Goal: Task Accomplishment & Management: Manage account settings

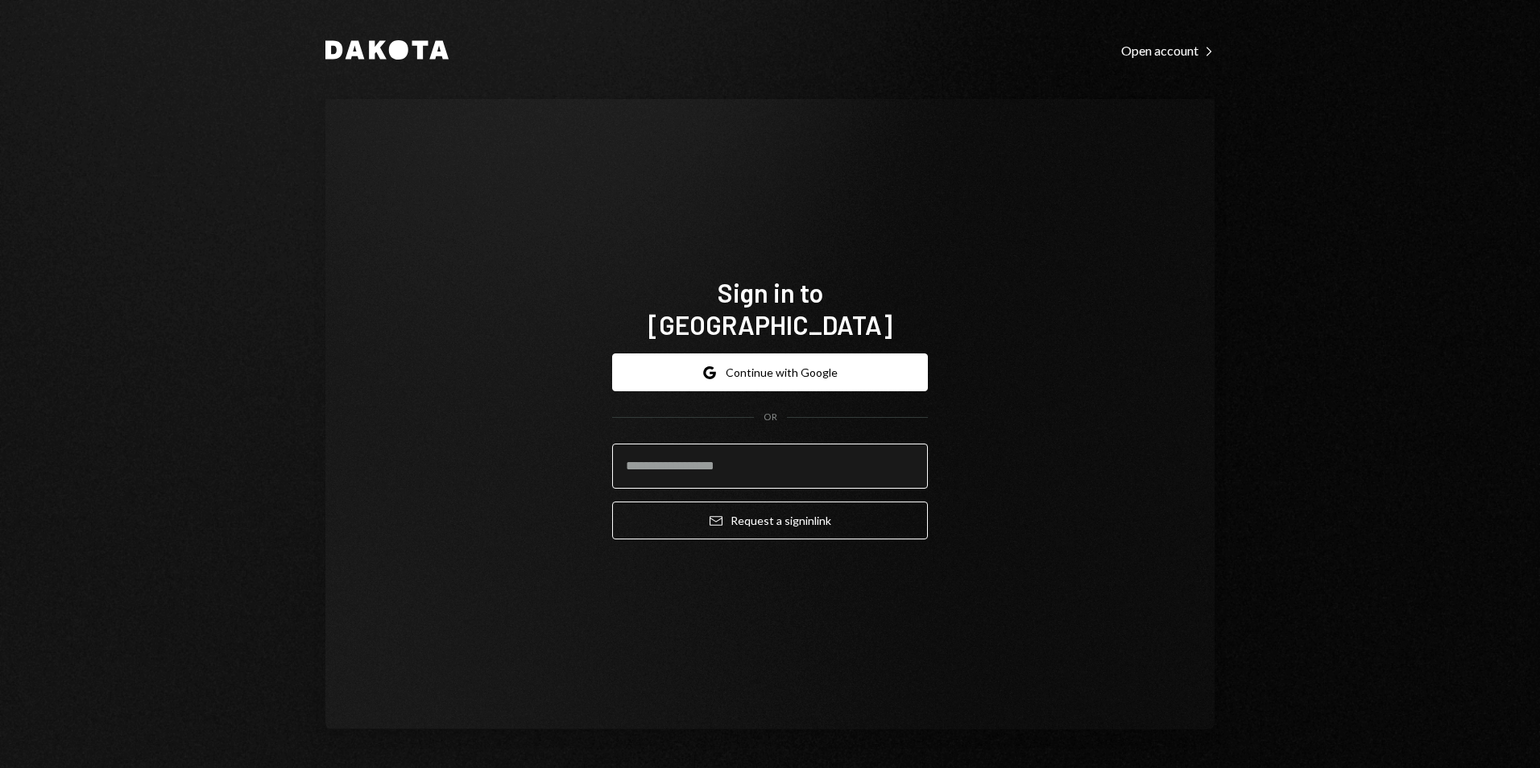
click at [825, 447] on input "email" at bounding box center [770, 466] width 316 height 45
type input "**********"
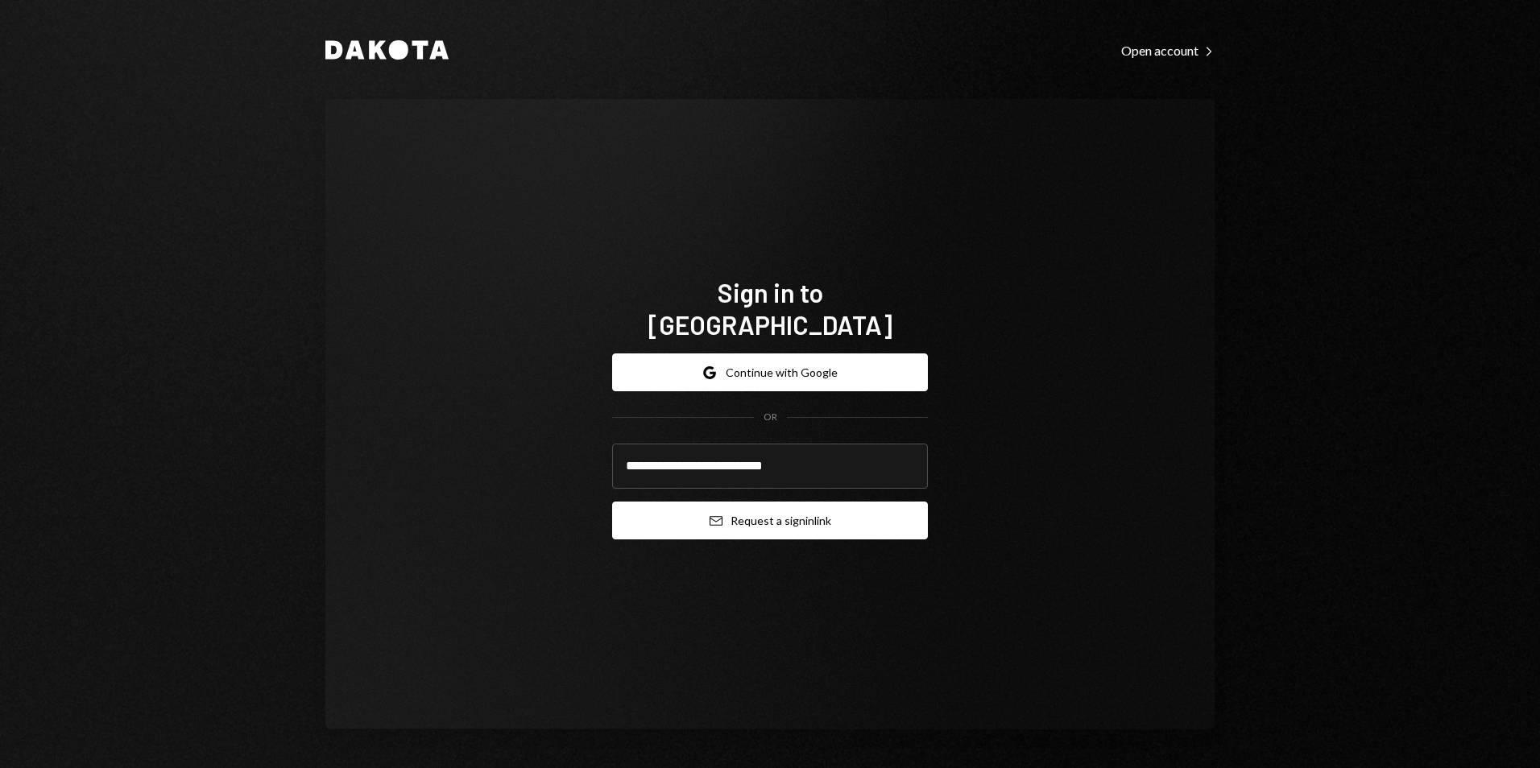
click at [772, 503] on button "Email Request a sign in link" at bounding box center [770, 521] width 316 height 38
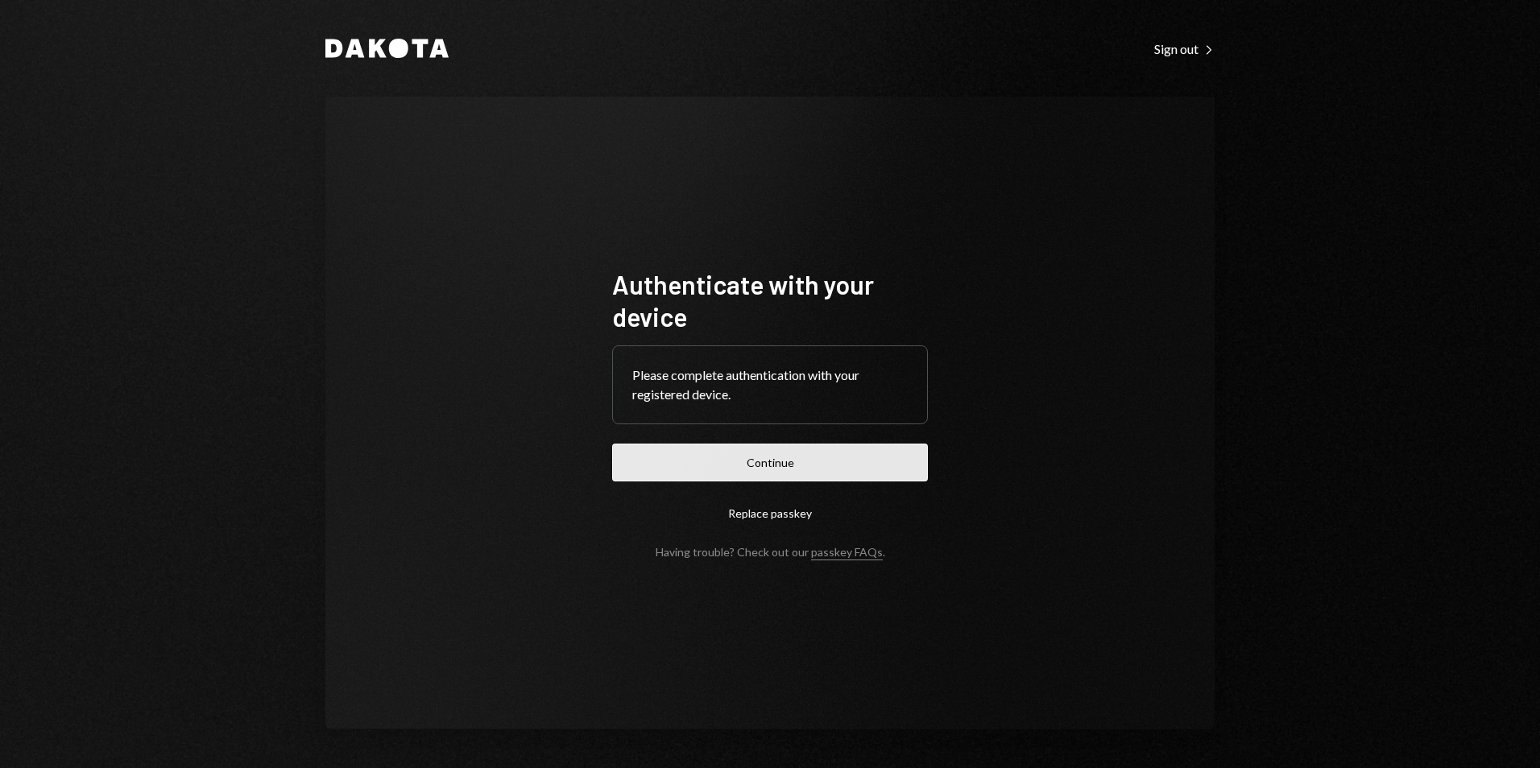
click at [862, 457] on button "Continue" at bounding box center [770, 463] width 316 height 38
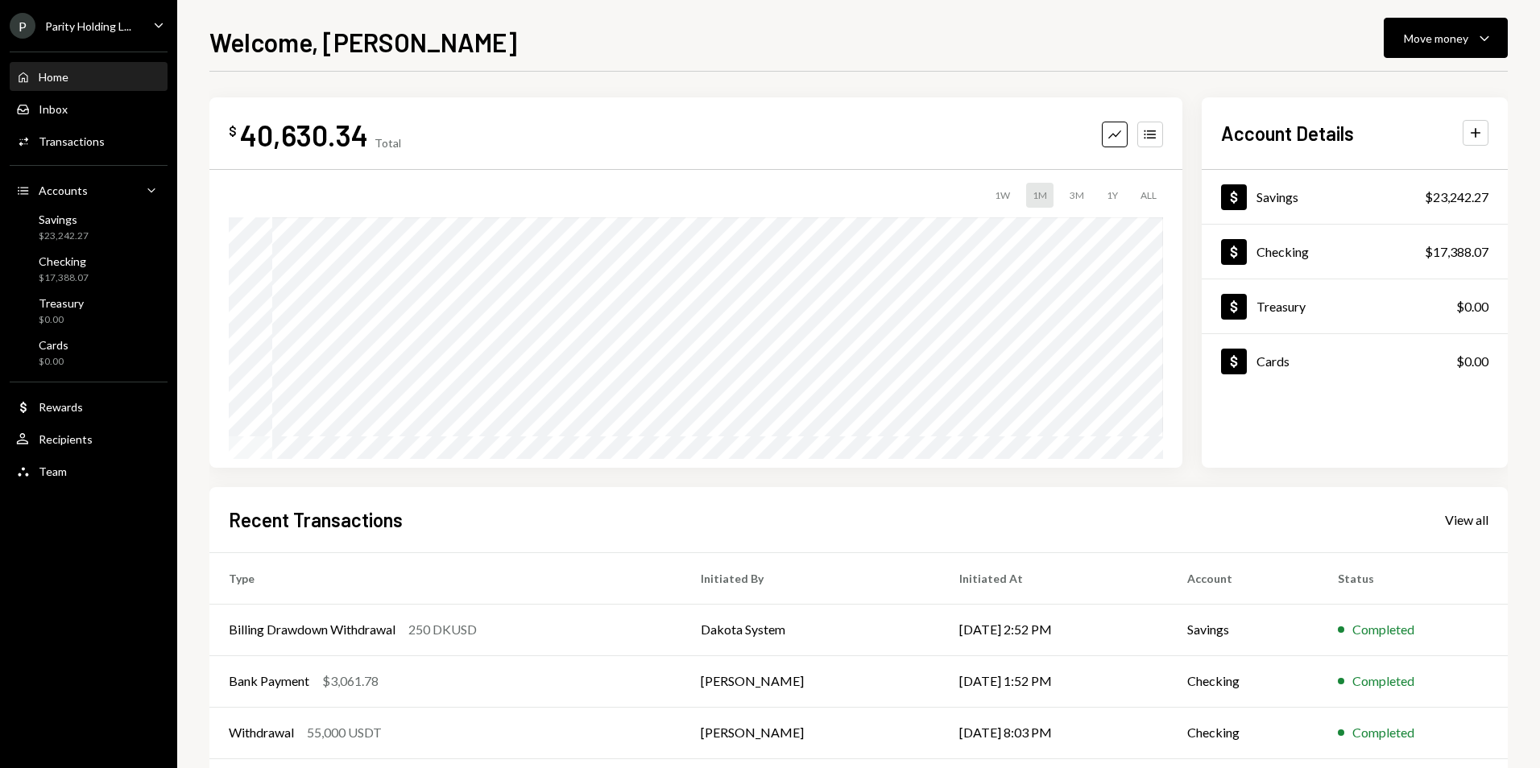
click at [98, 28] on div "Parity Holding L..." at bounding box center [88, 26] width 86 height 14
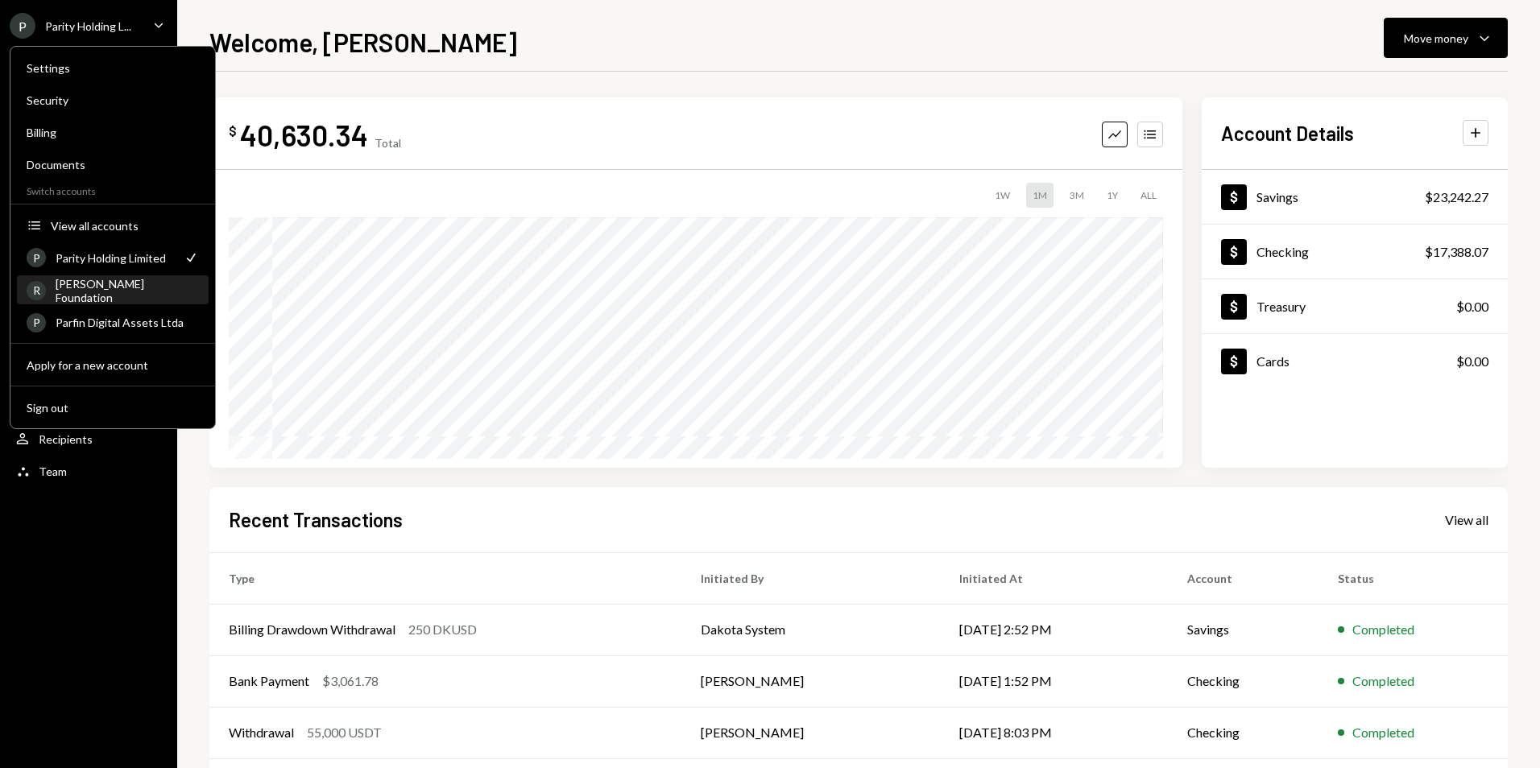
click at [128, 297] on div "R [PERSON_NAME] Foundation" at bounding box center [113, 290] width 172 height 27
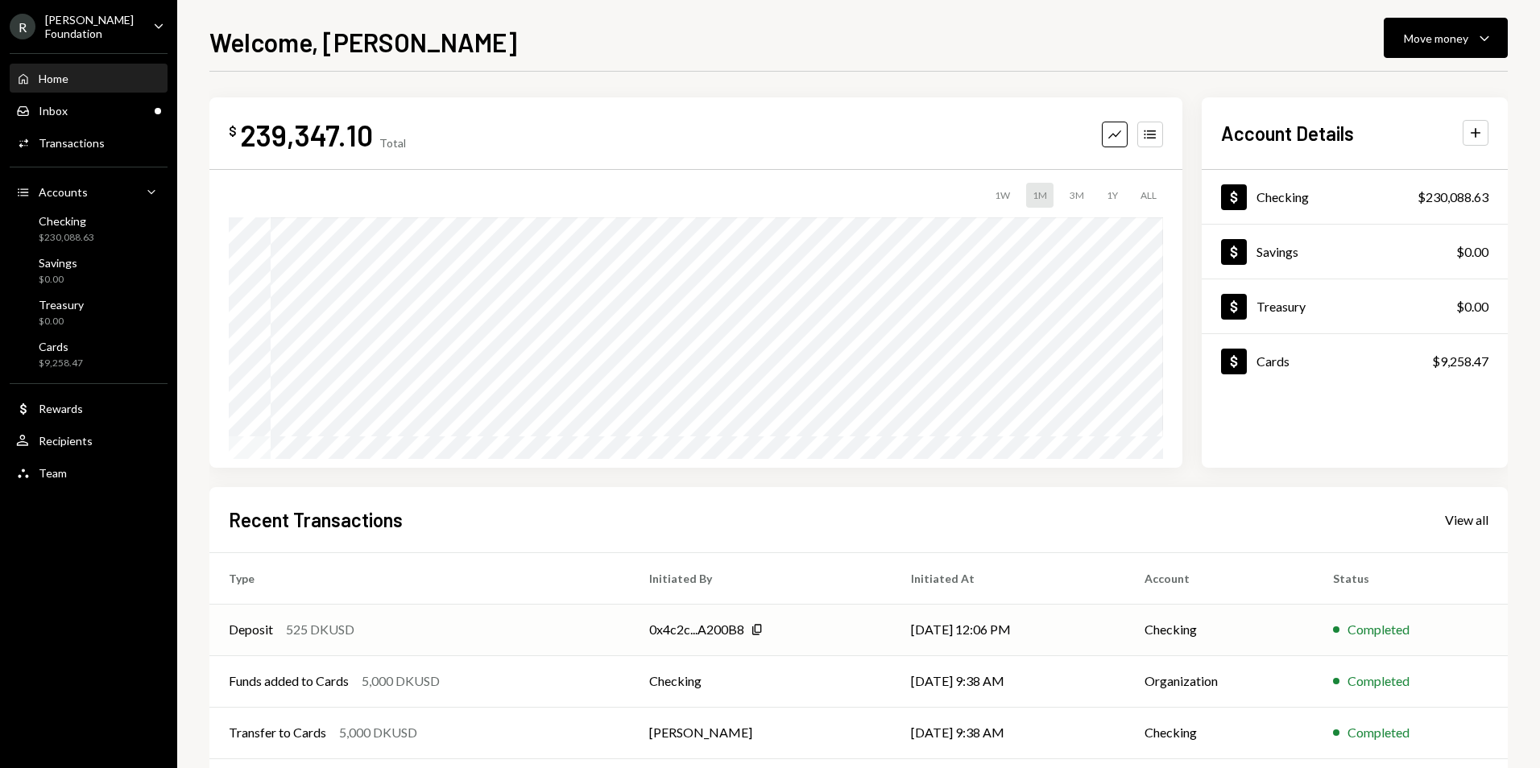
click at [949, 633] on td "[DATE] 12:06 PM" at bounding box center [1009, 630] width 234 height 52
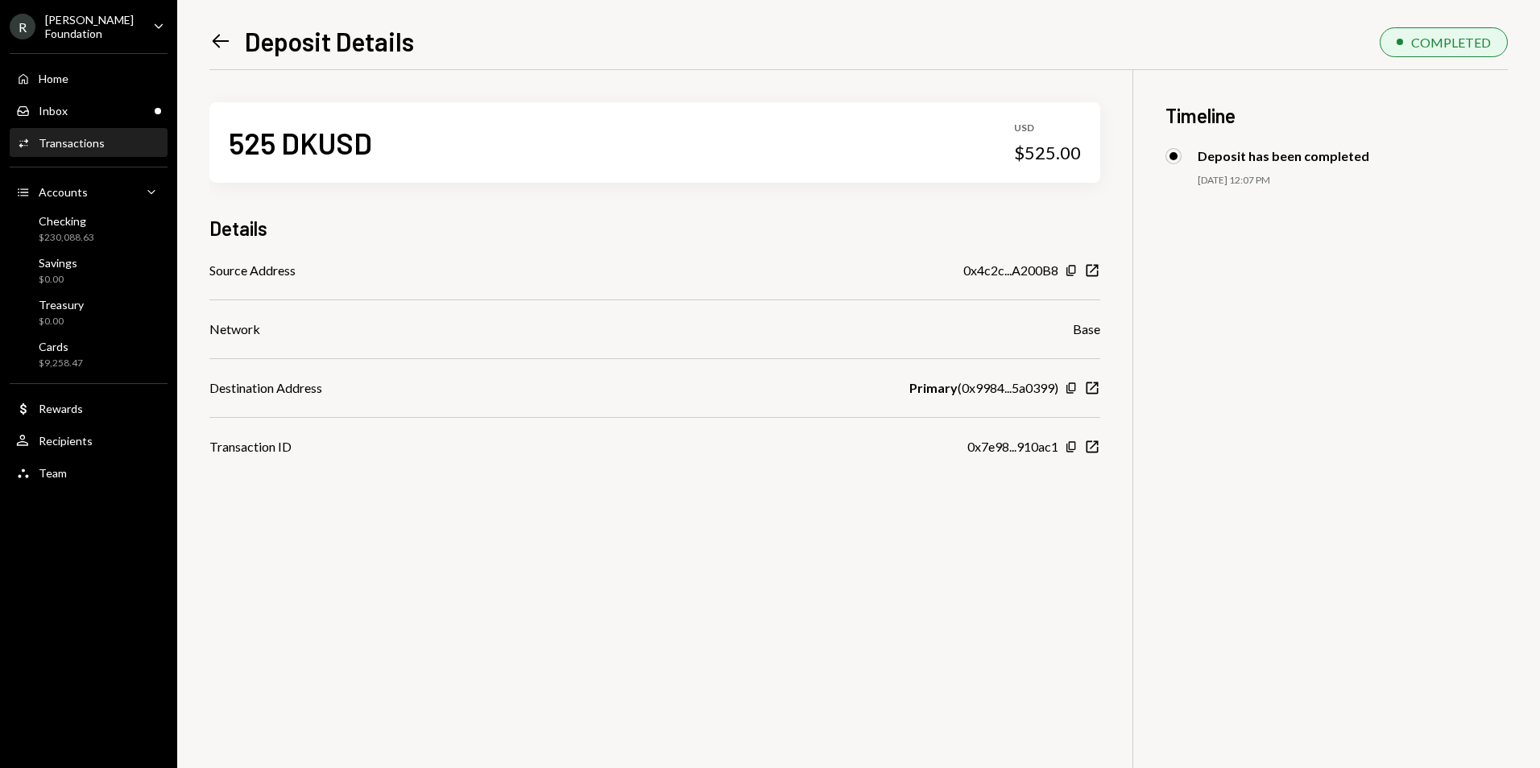
click at [214, 43] on icon "Left Arrow" at bounding box center [220, 41] width 23 height 23
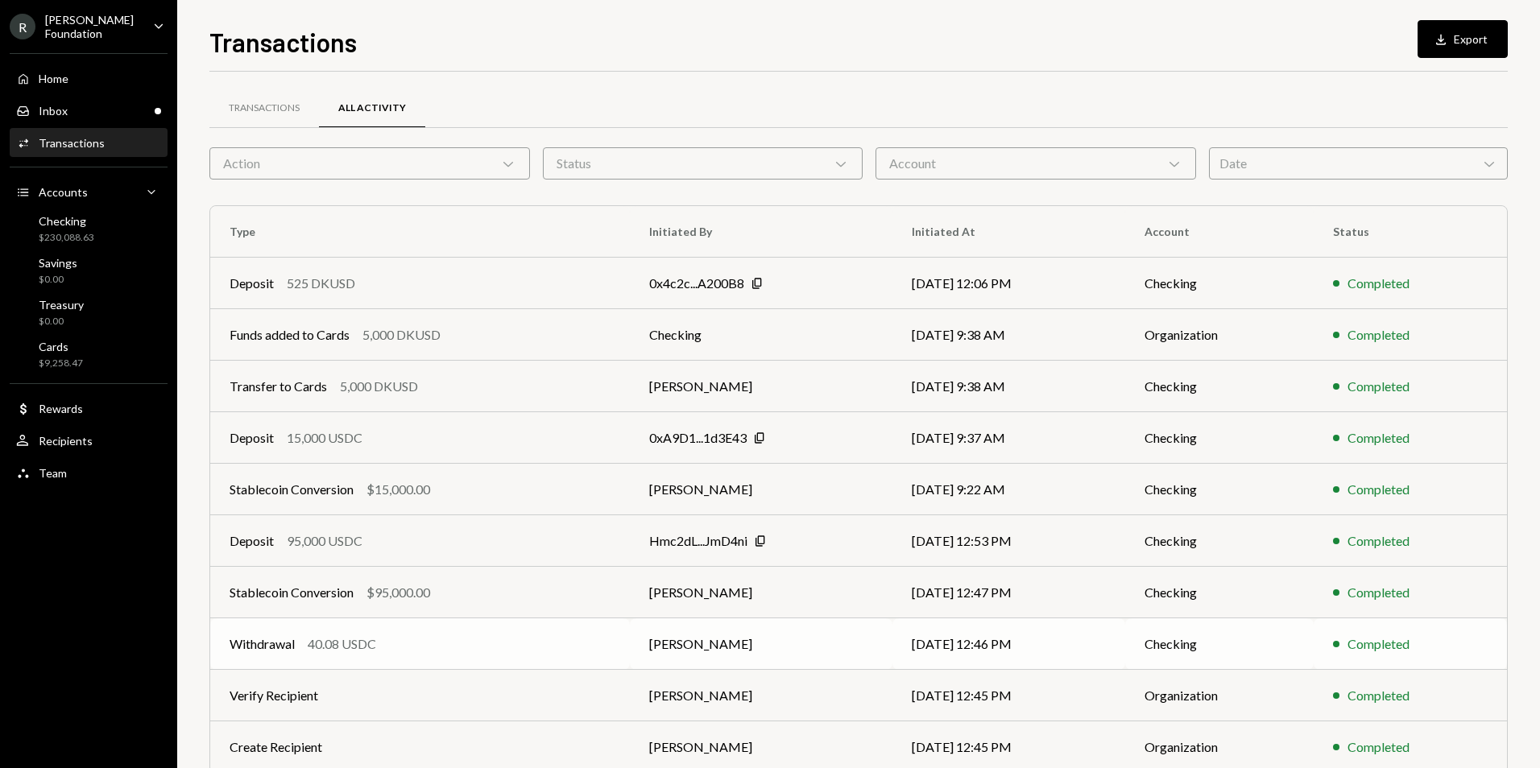
scroll to position [72, 0]
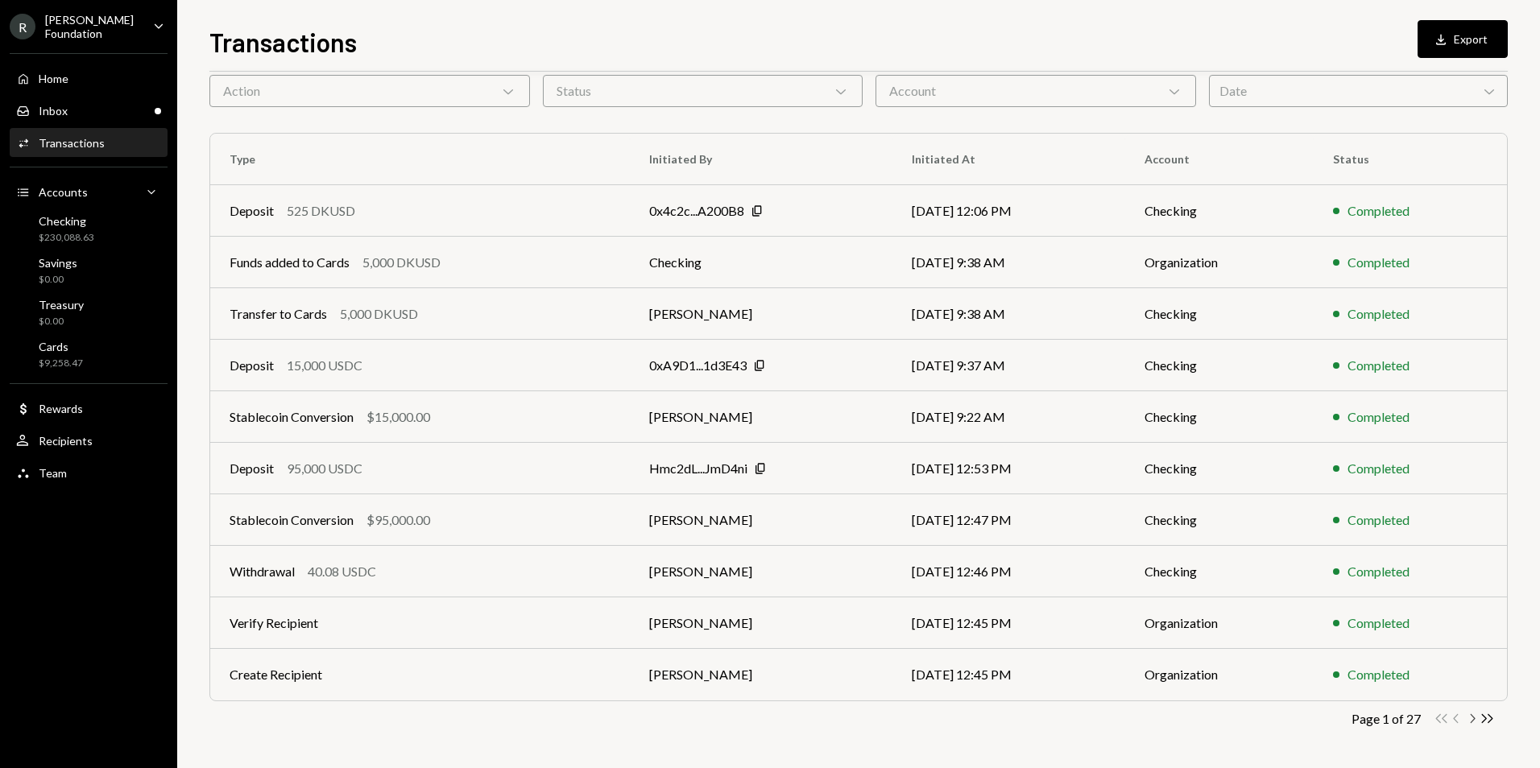
click at [1469, 718] on icon "Chevron Right" at bounding box center [1471, 718] width 15 height 15
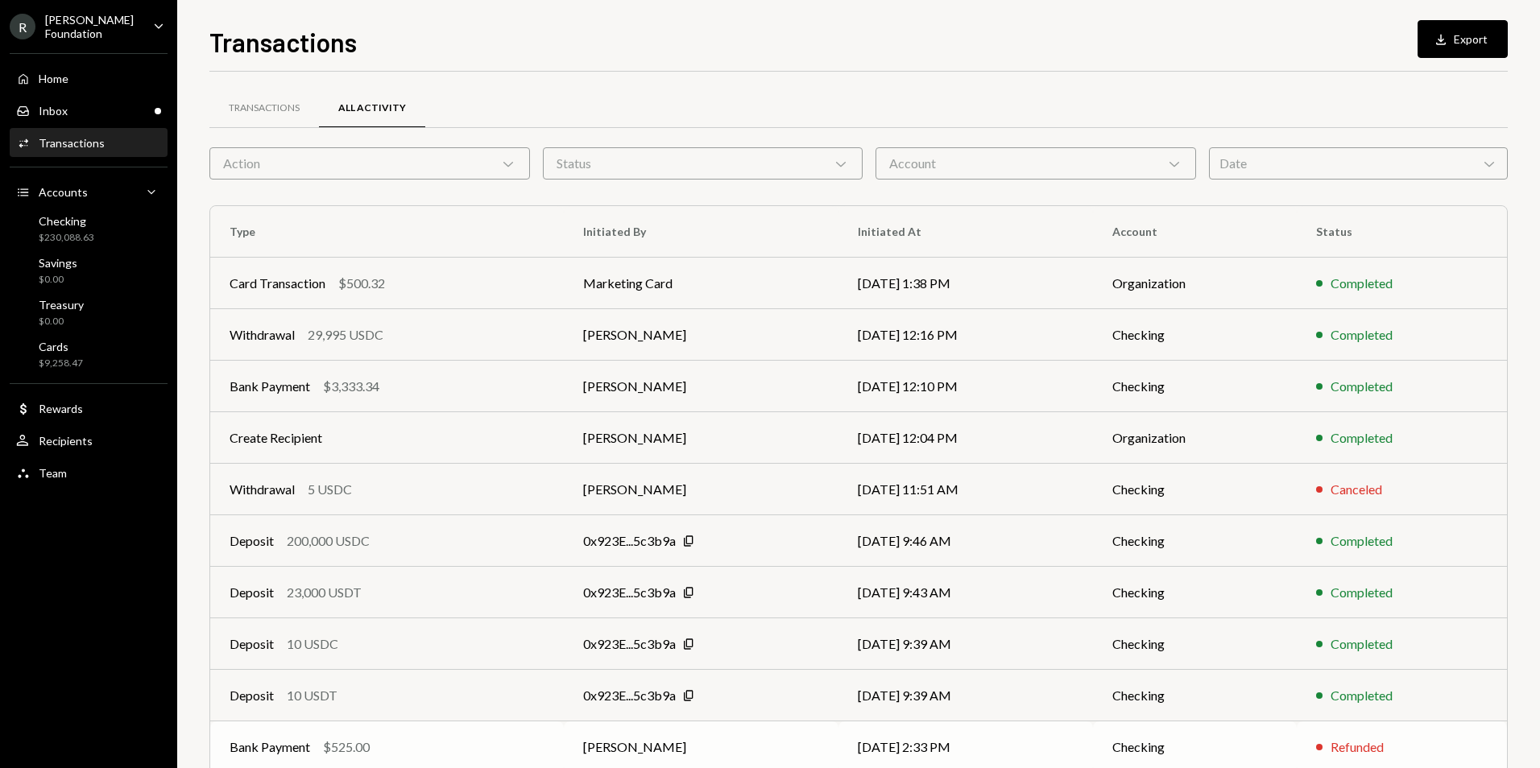
click at [1227, 743] on td "Checking" at bounding box center [1195, 748] width 204 height 52
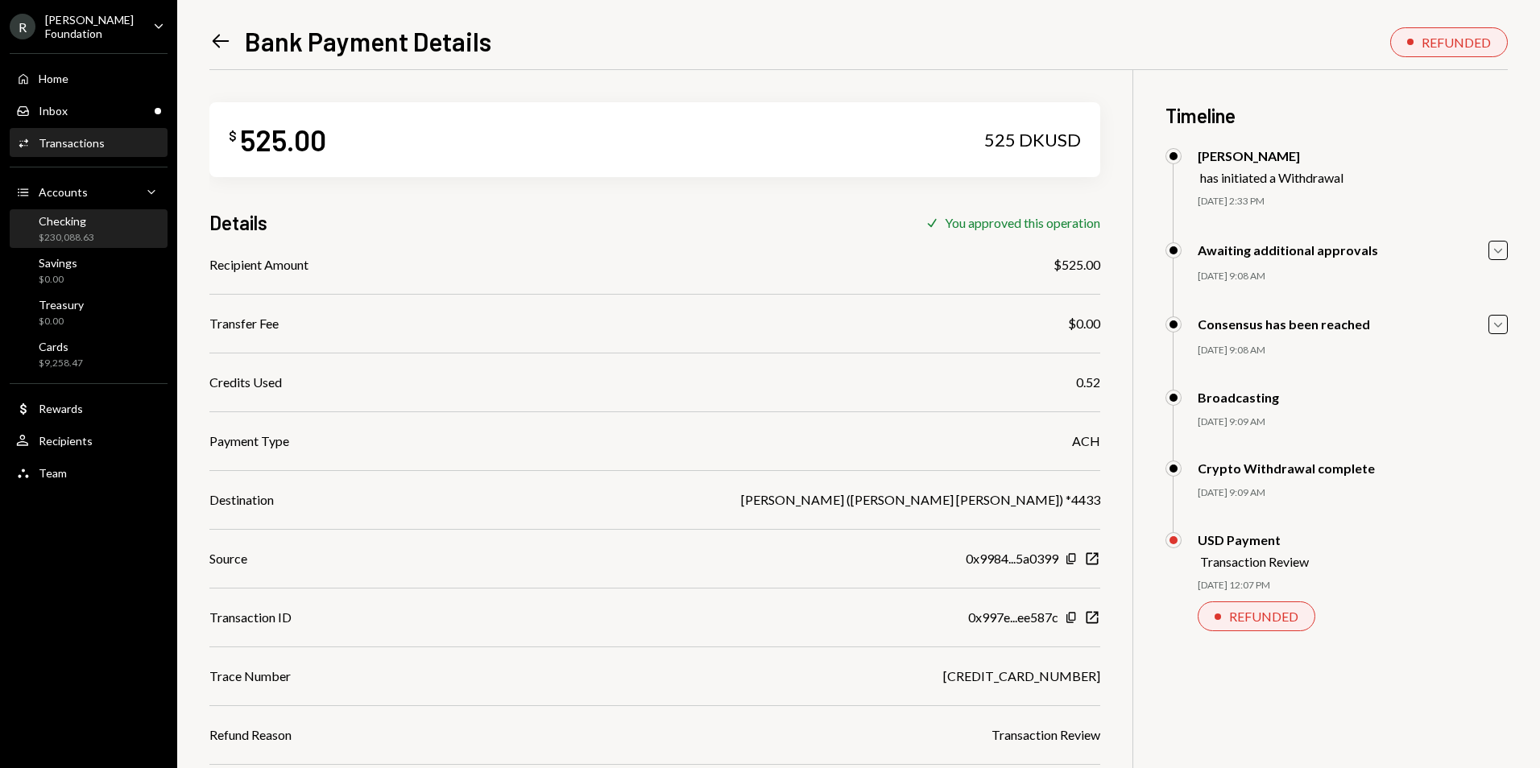
click at [102, 223] on div "Checking $230,088.63" at bounding box center [88, 229] width 145 height 31
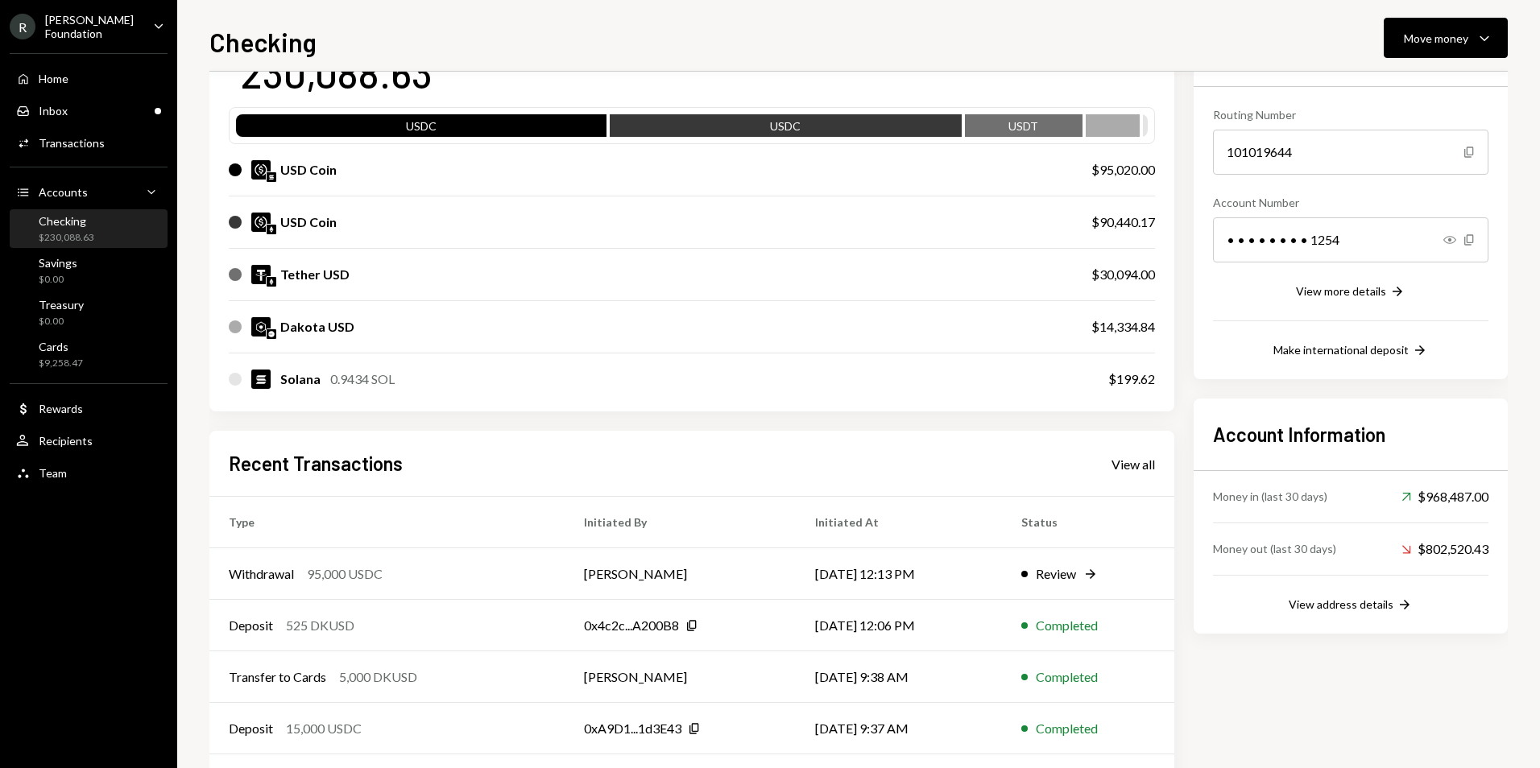
scroll to position [161, 0]
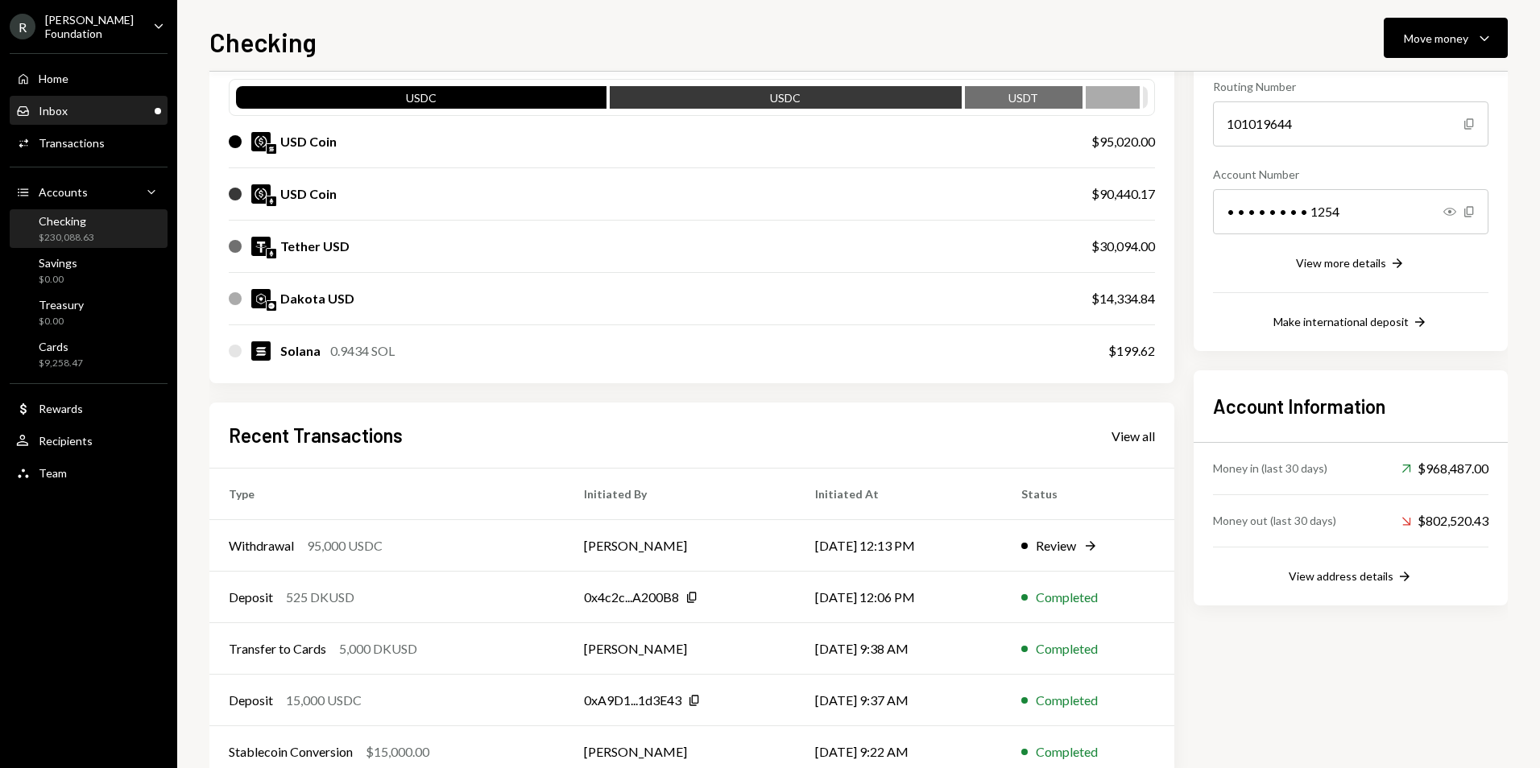
click at [94, 114] on div "Inbox Inbox" at bounding box center [88, 111] width 145 height 14
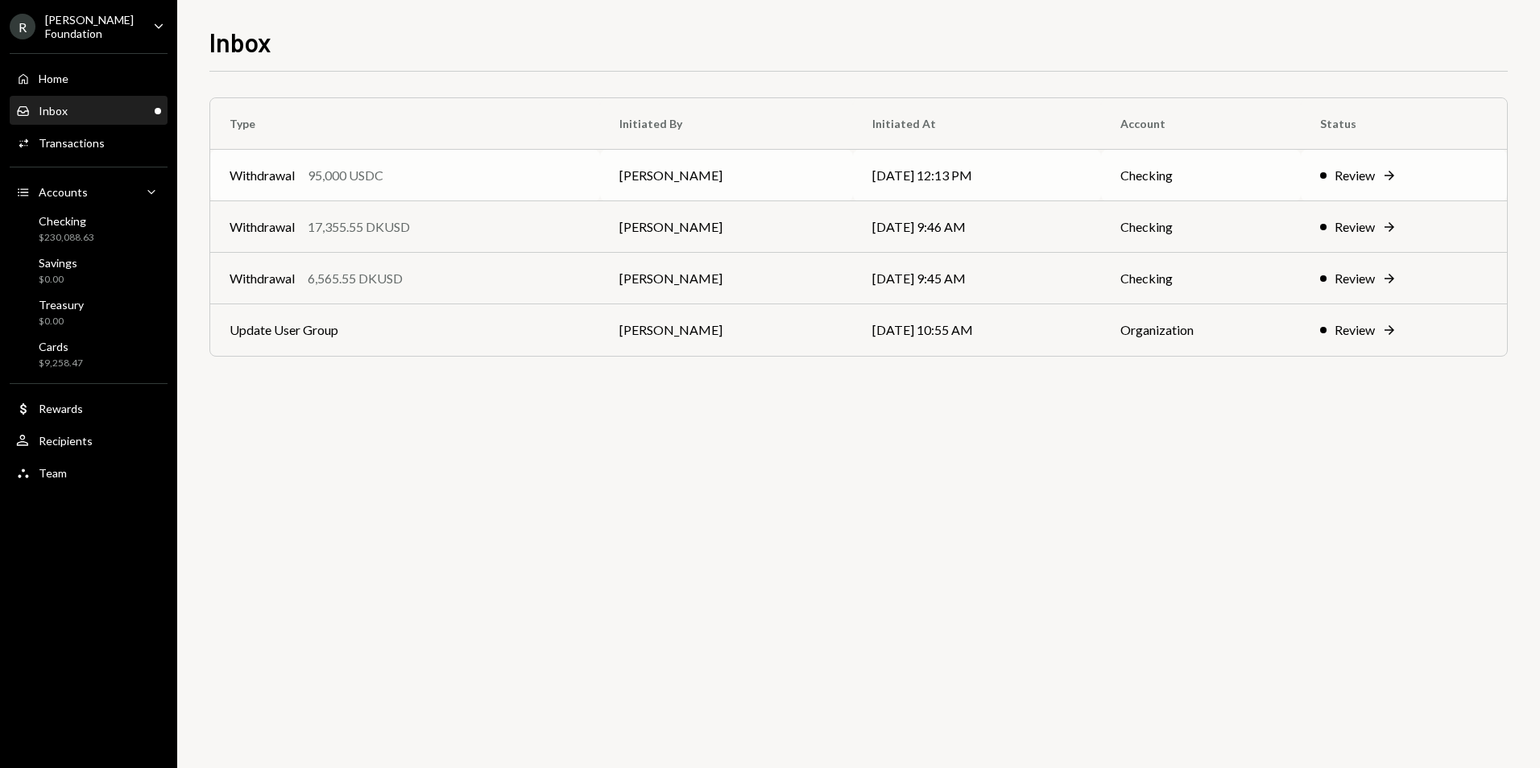
click at [1221, 180] on td "Checking" at bounding box center [1201, 176] width 200 height 52
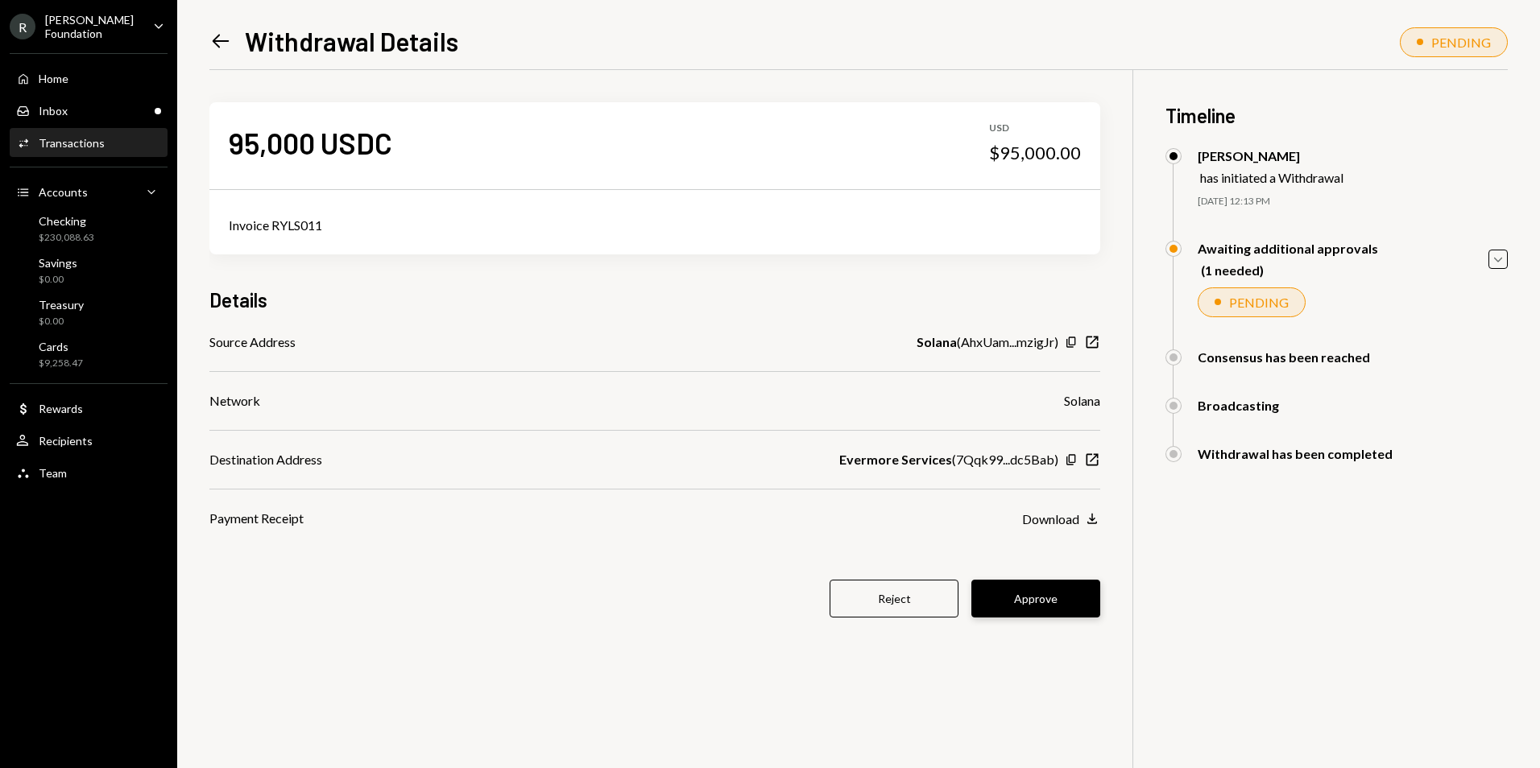
click at [1067, 604] on button "Approve" at bounding box center [1035, 599] width 129 height 38
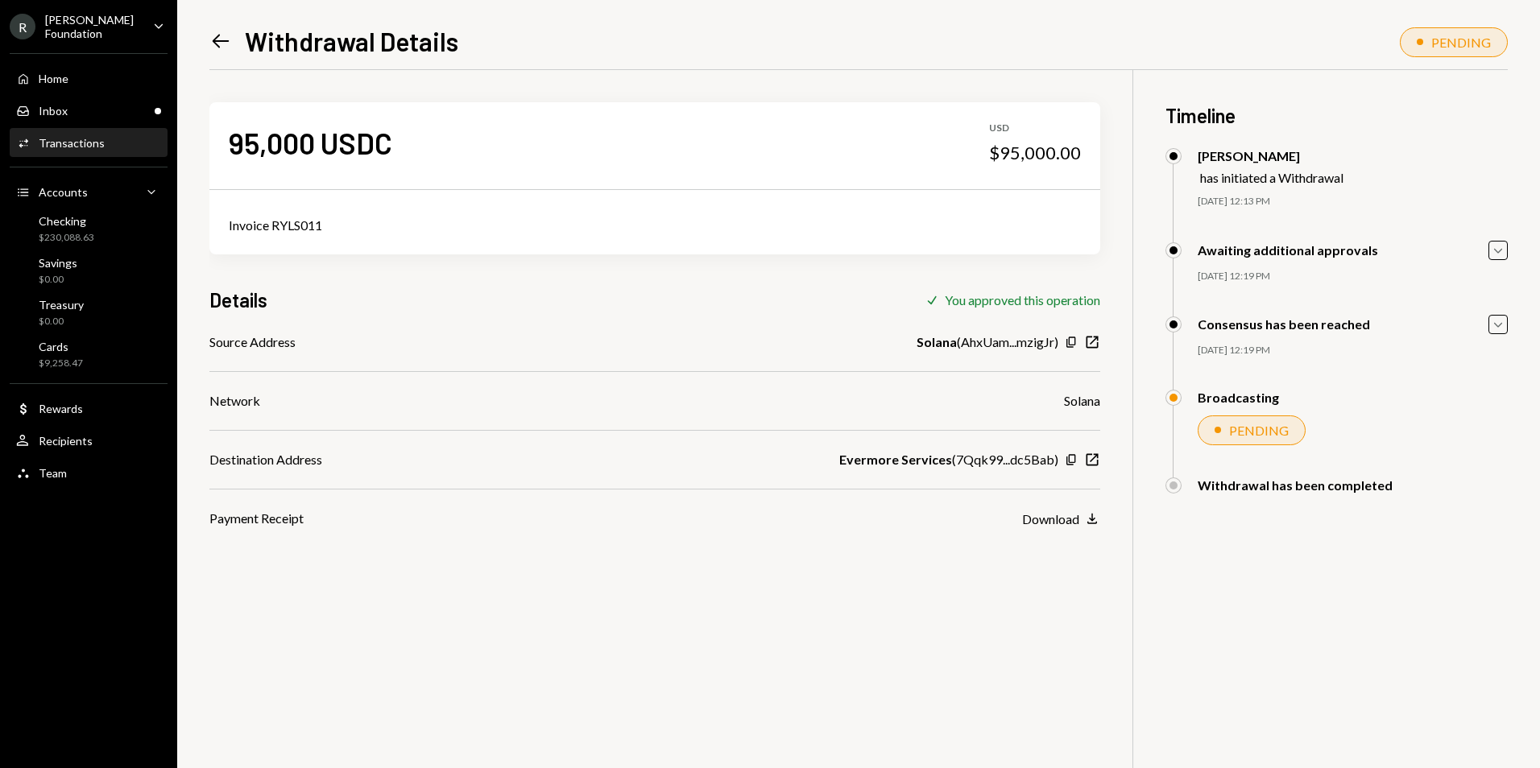
click at [221, 33] on icon "Left Arrow" at bounding box center [220, 41] width 23 height 23
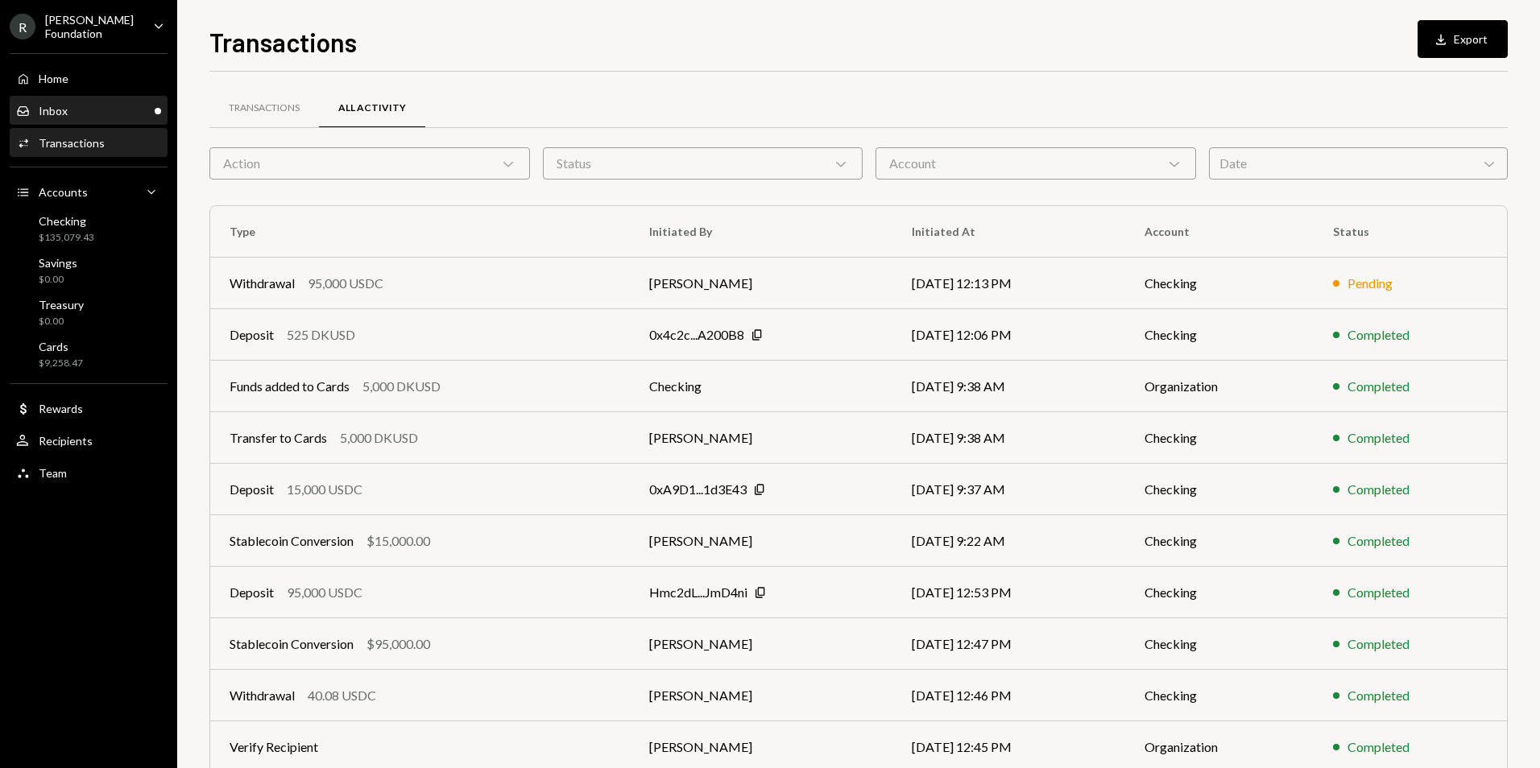
click at [94, 117] on div "Inbox Inbox" at bounding box center [88, 110] width 145 height 27
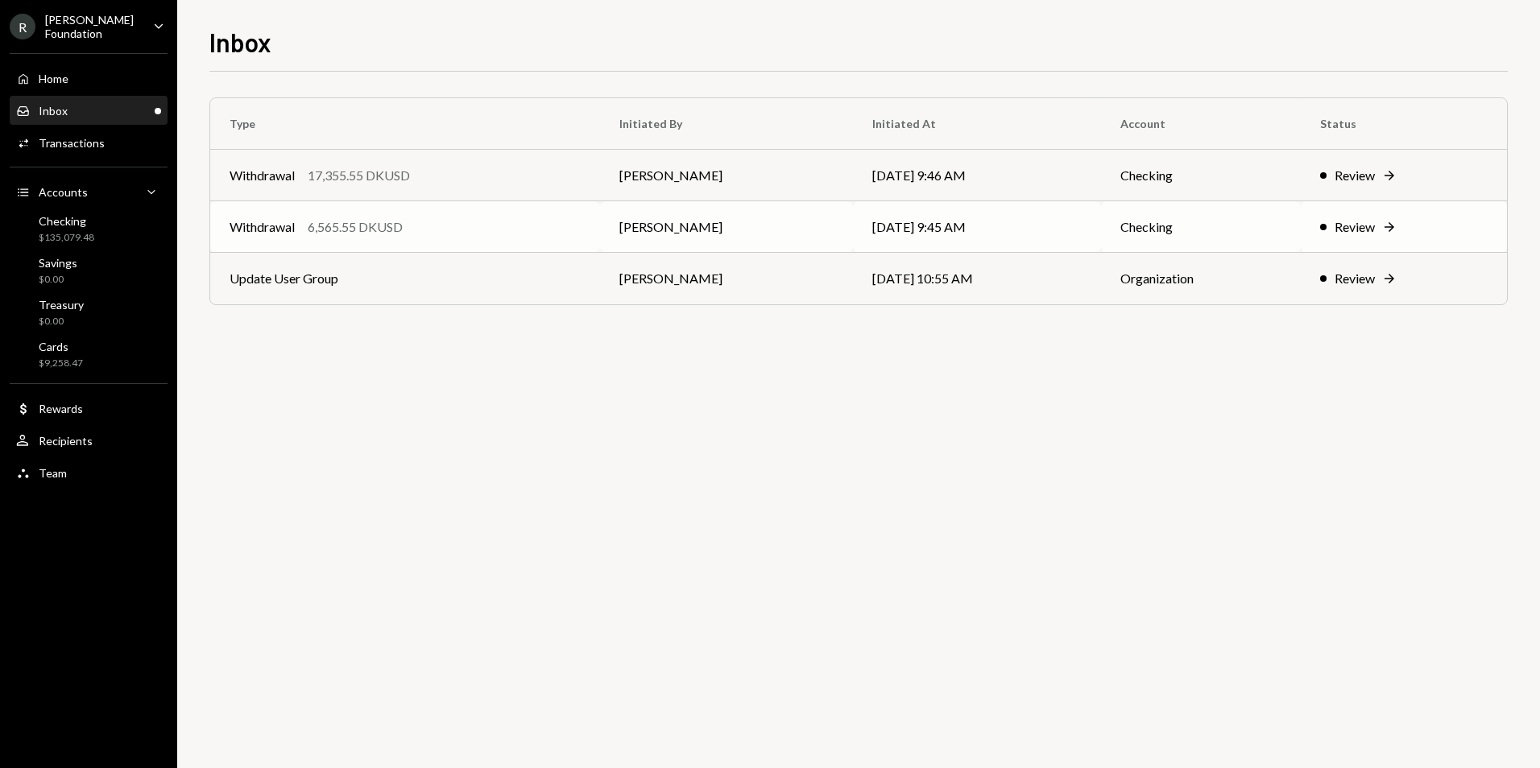
click at [1324, 220] on td "Review Right Arrow" at bounding box center [1404, 227] width 207 height 52
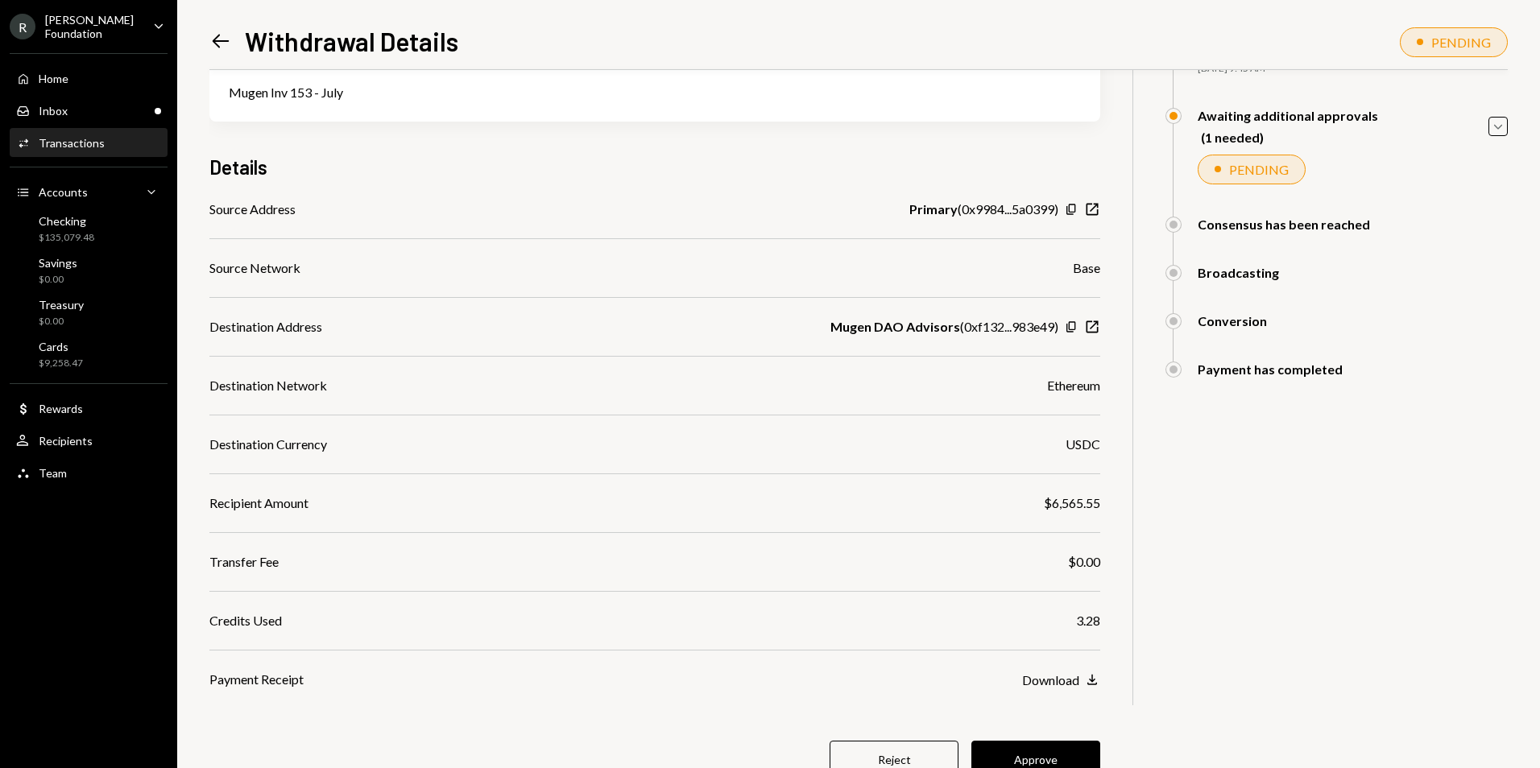
scroll to position [195, 0]
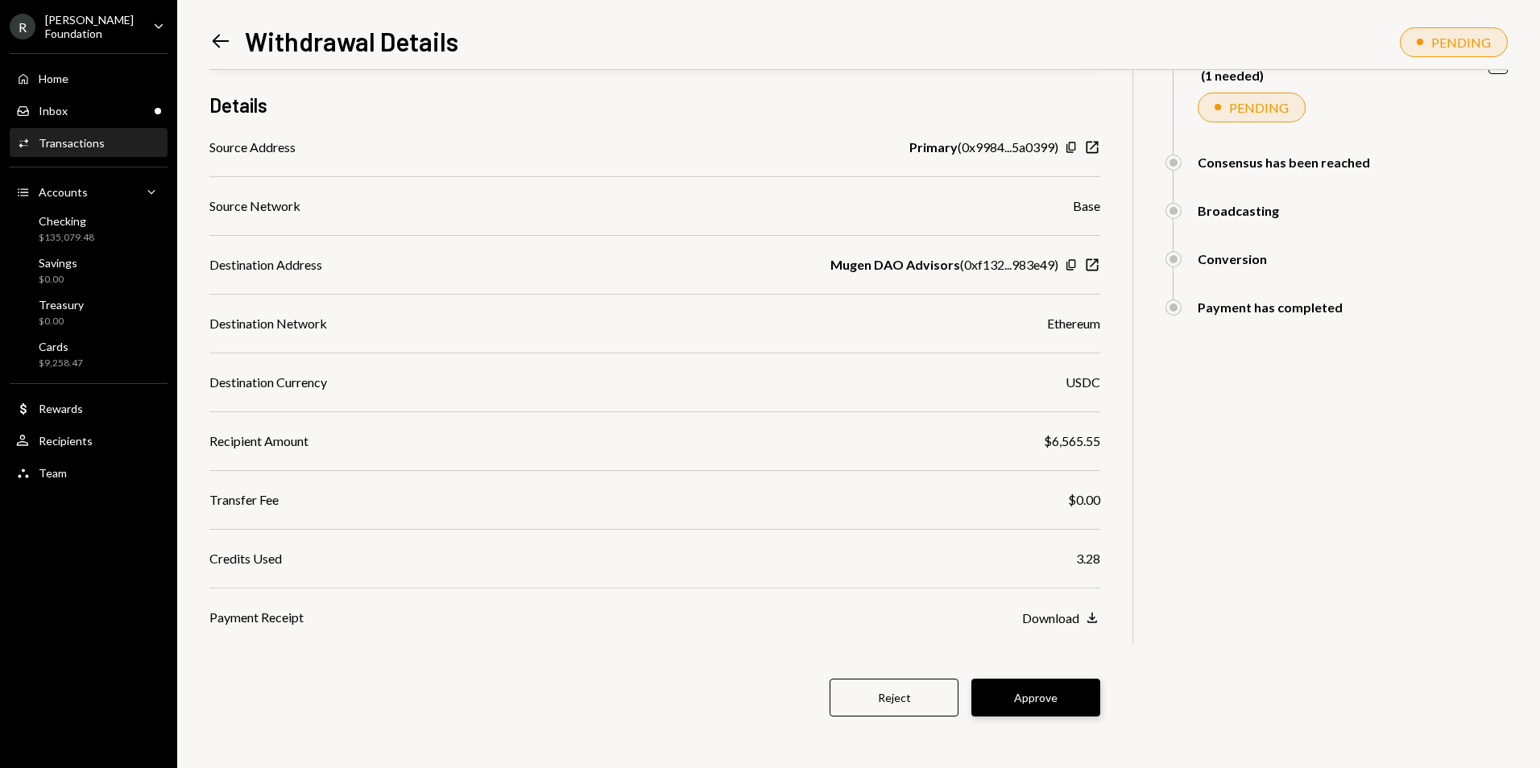
click at [1047, 699] on button "Approve" at bounding box center [1035, 698] width 129 height 38
click at [1015, 660] on div "6,565.55 DKUSD USD $6,565.55 Mugen Inv 153 - July Details Source Address Primar…" at bounding box center [654, 321] width 891 height 893
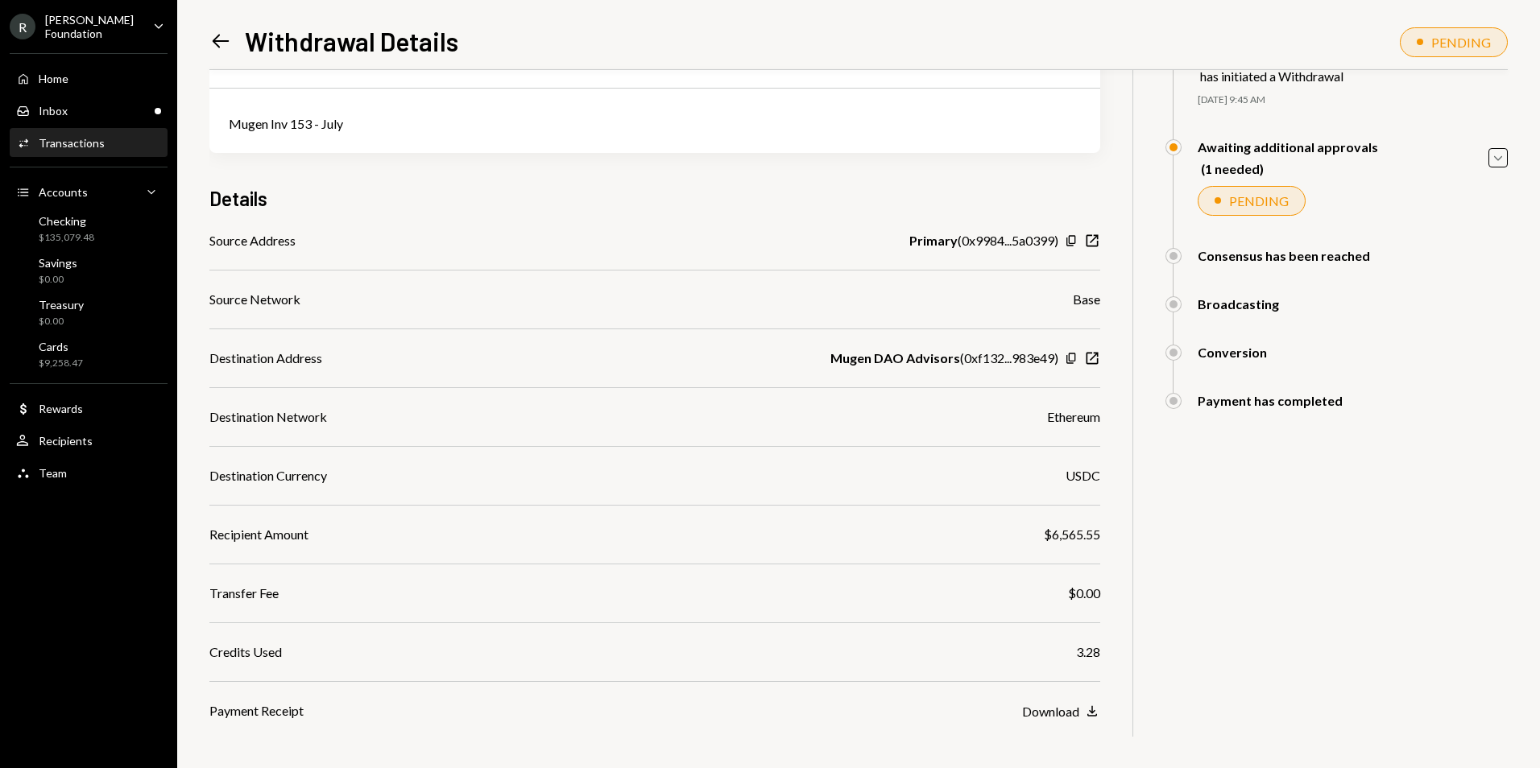
scroll to position [0, 0]
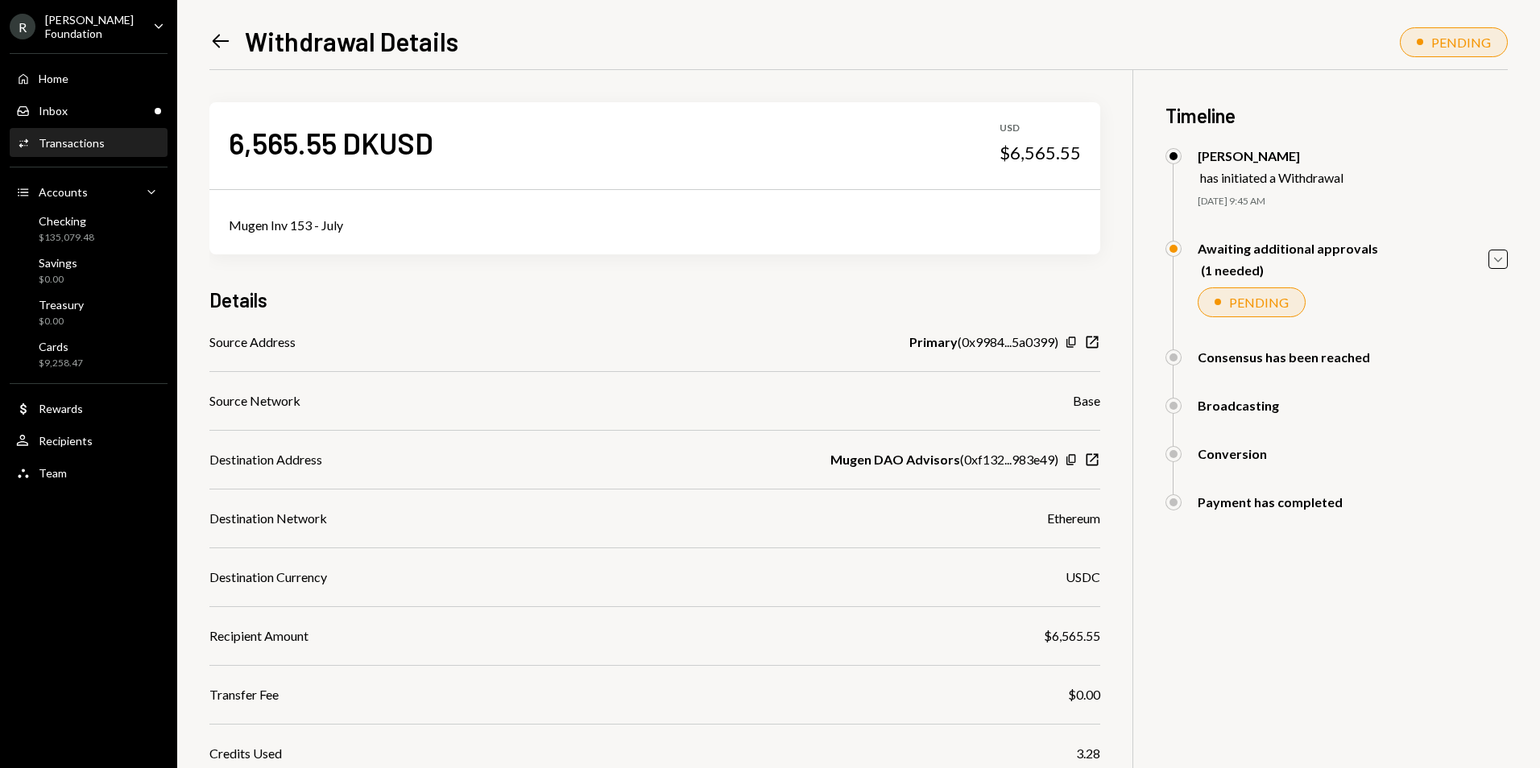
click at [224, 39] on icon "Left Arrow" at bounding box center [220, 41] width 23 height 23
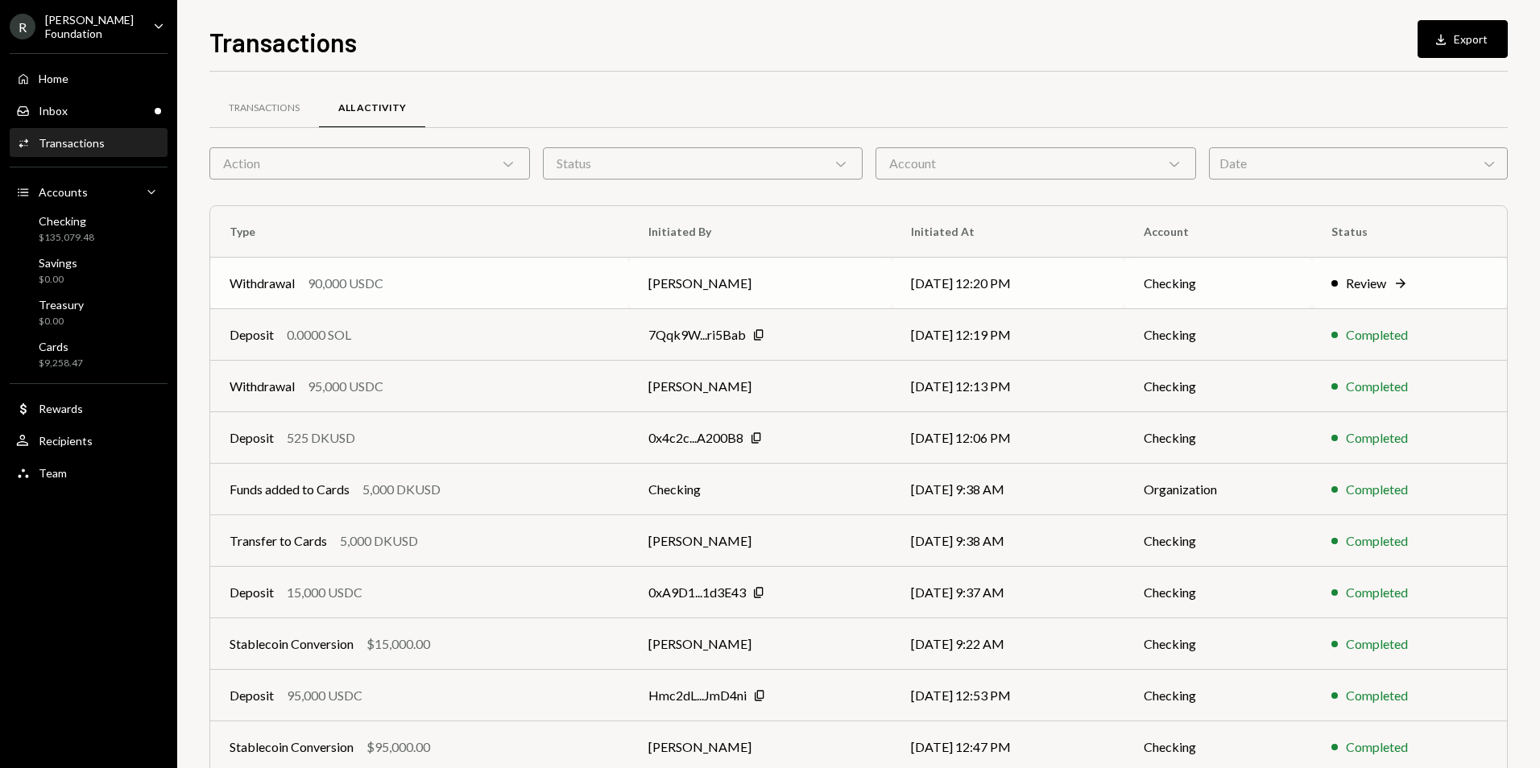
click at [836, 287] on td "[PERSON_NAME]" at bounding box center [760, 284] width 263 height 52
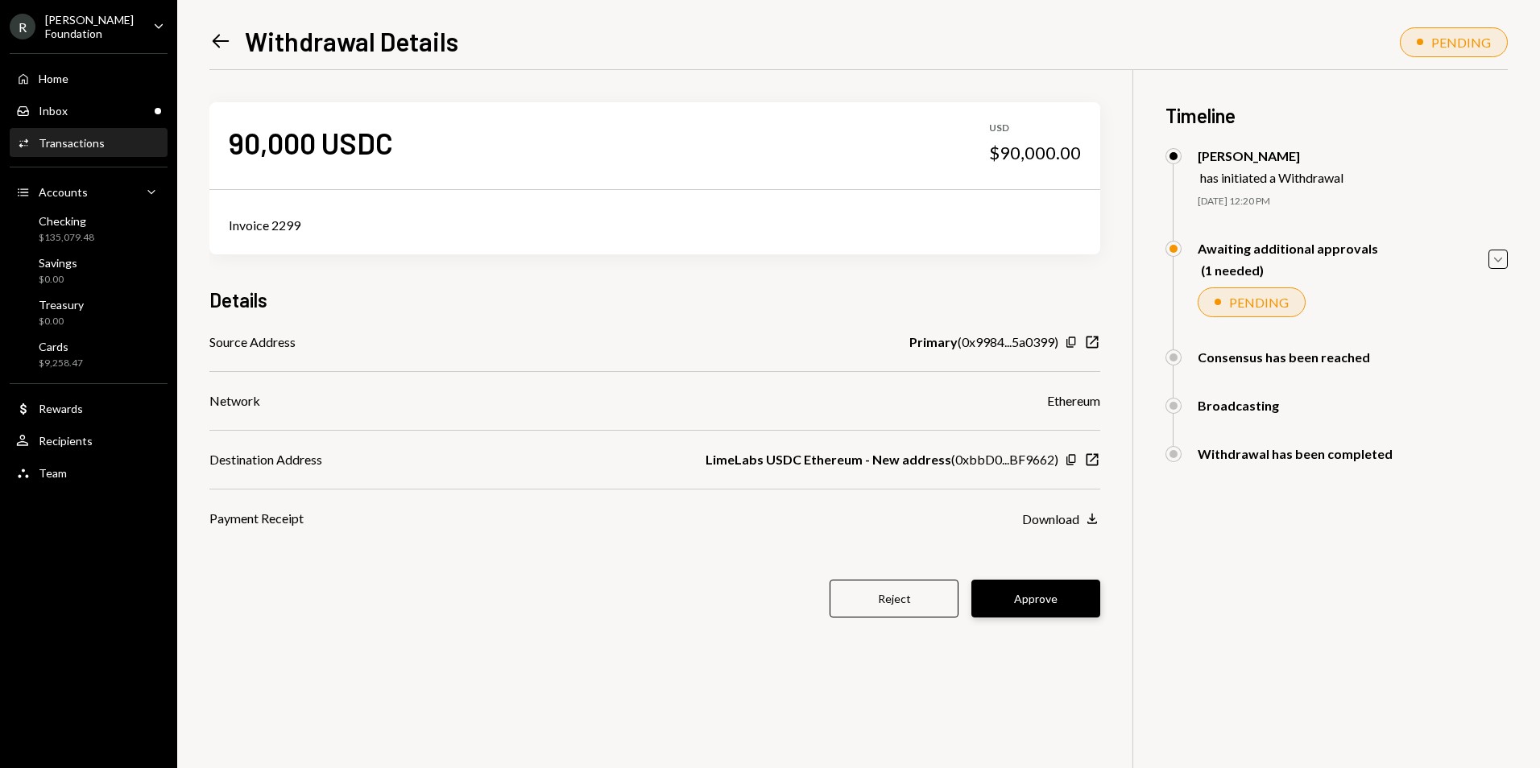
click at [1047, 598] on button "Approve" at bounding box center [1035, 599] width 129 height 38
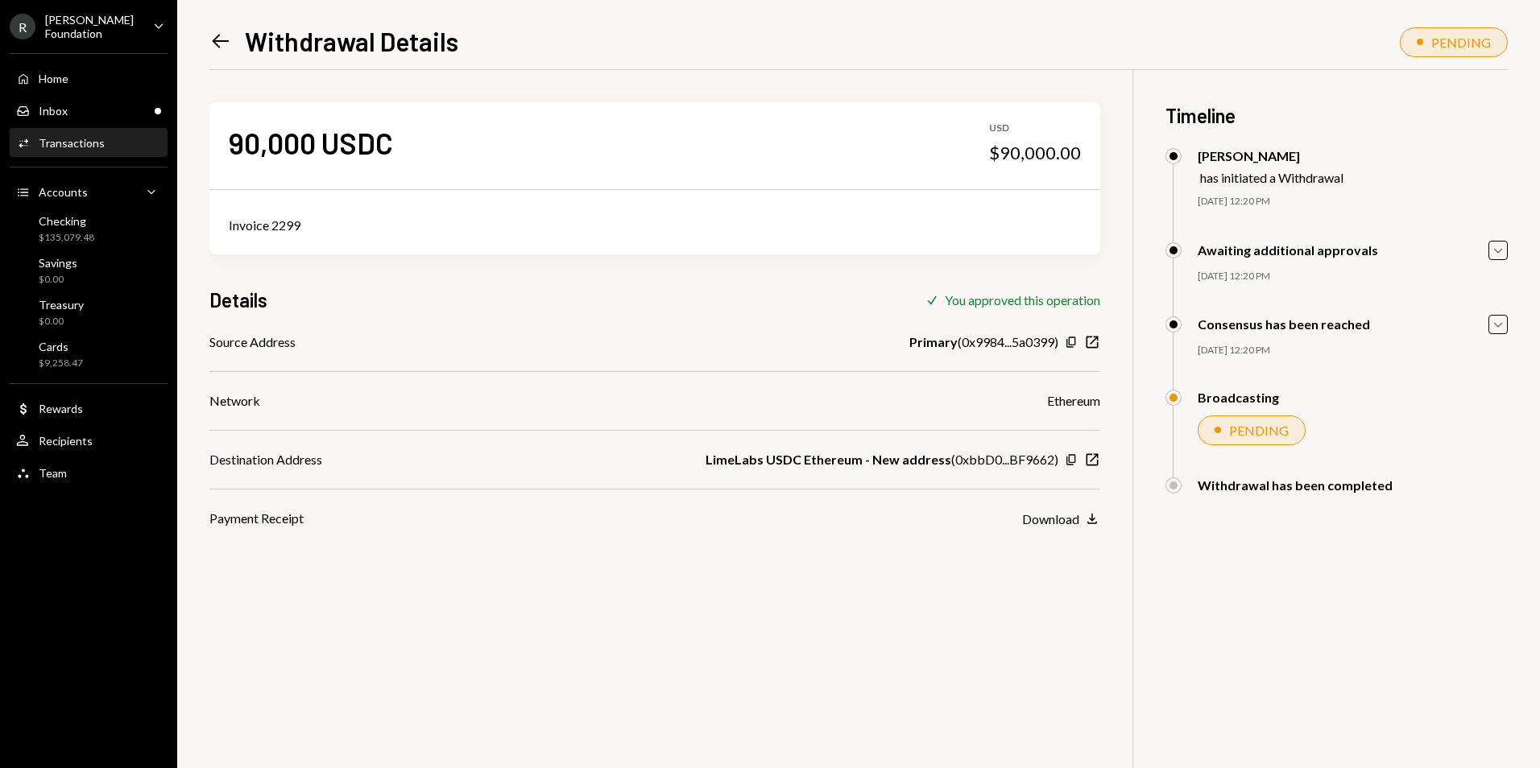
click at [220, 38] on icon "Left Arrow" at bounding box center [220, 41] width 23 height 23
